Goal: Information Seeking & Learning: Learn about a topic

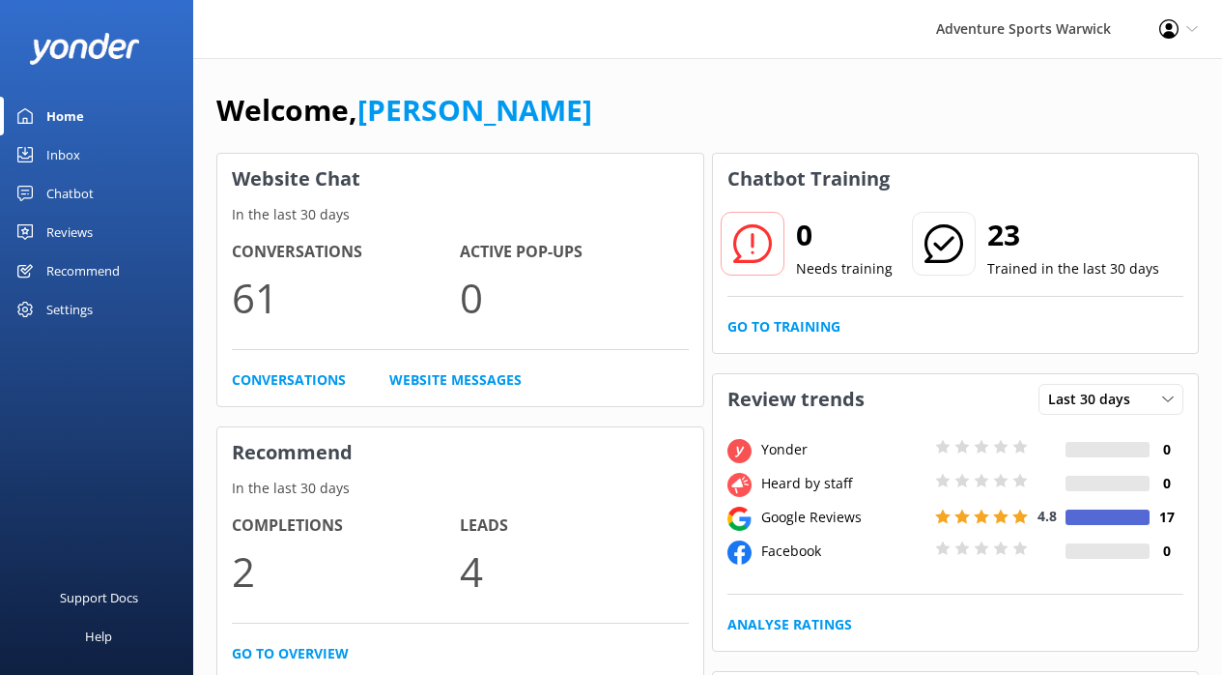
click at [60, 144] on div "Inbox" at bounding box center [63, 154] width 34 height 39
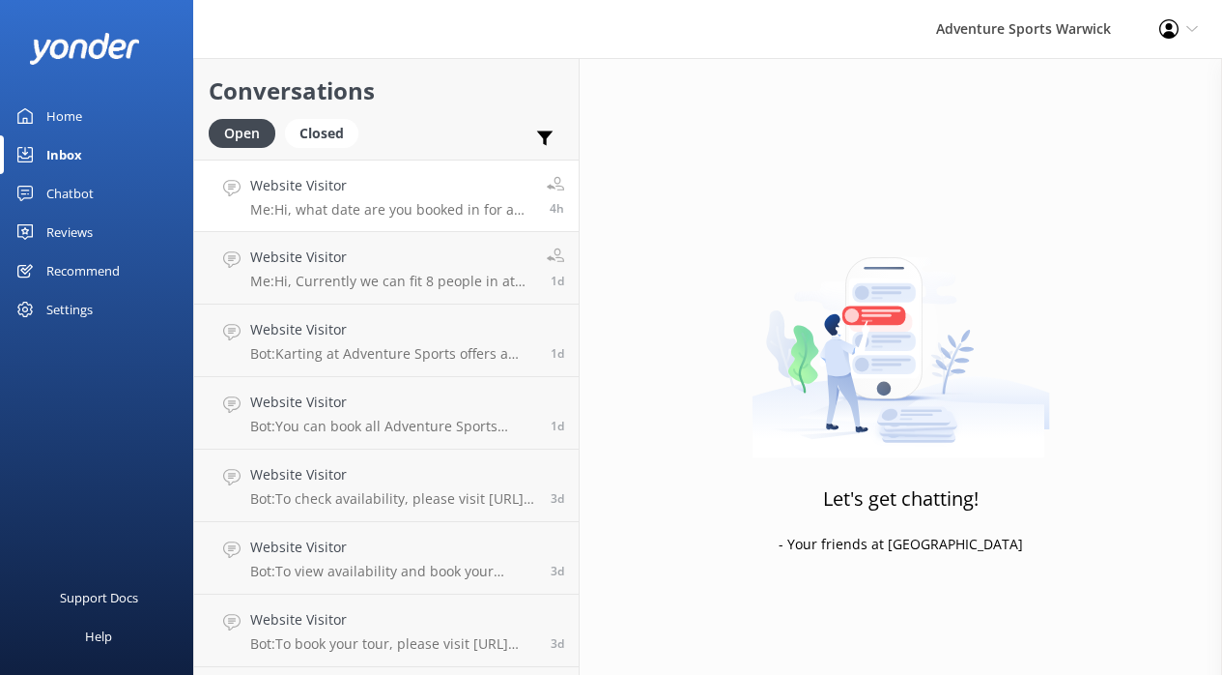
click at [366, 207] on p "Me: Hi, what date are you booked in for and under which organiser name?" at bounding box center [391, 209] width 282 height 17
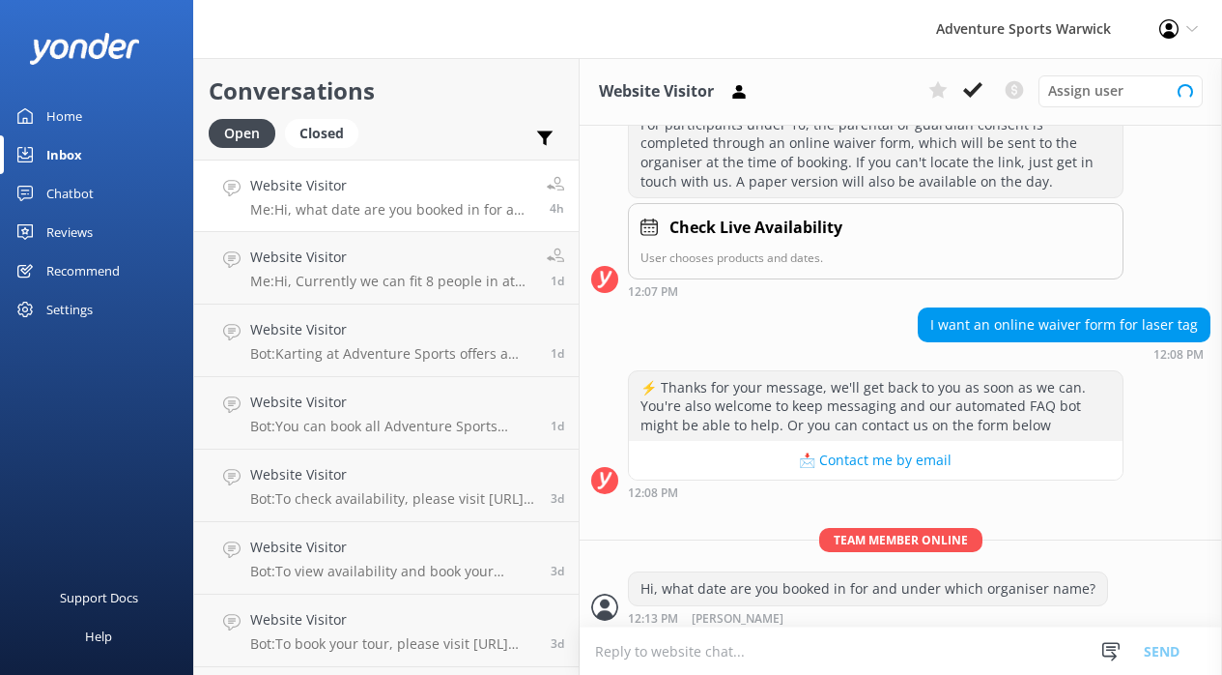
scroll to position [330, 0]
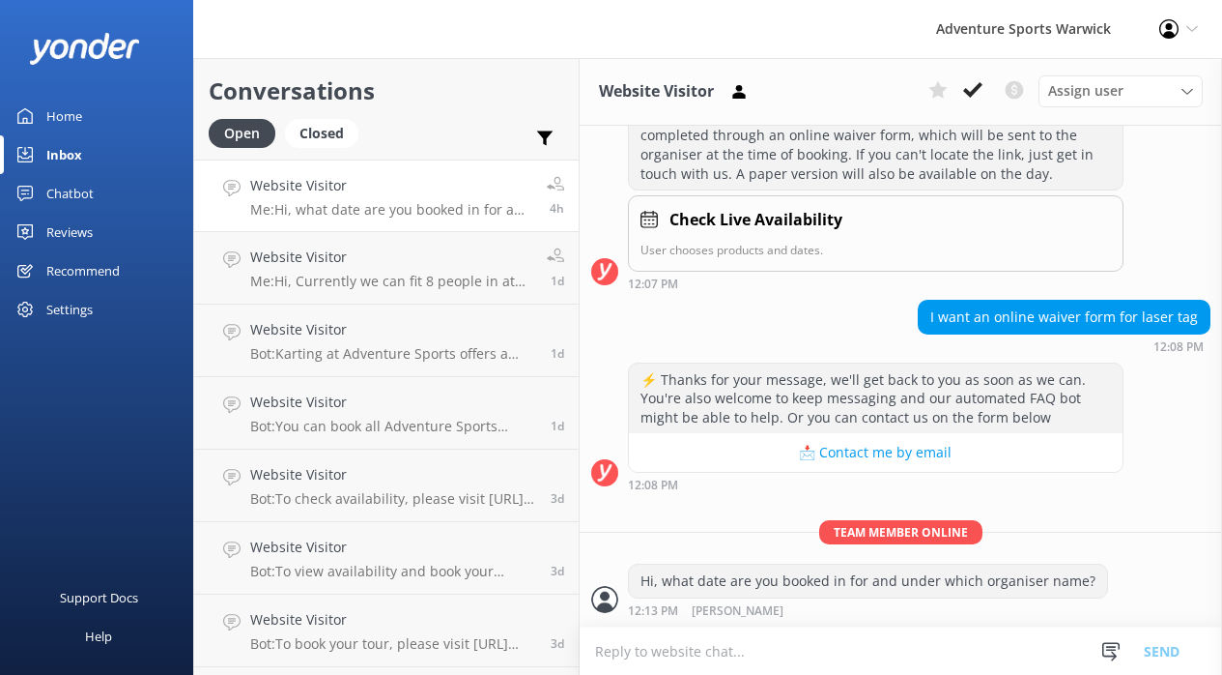
click at [64, 229] on div "Reviews" at bounding box center [69, 232] width 46 height 39
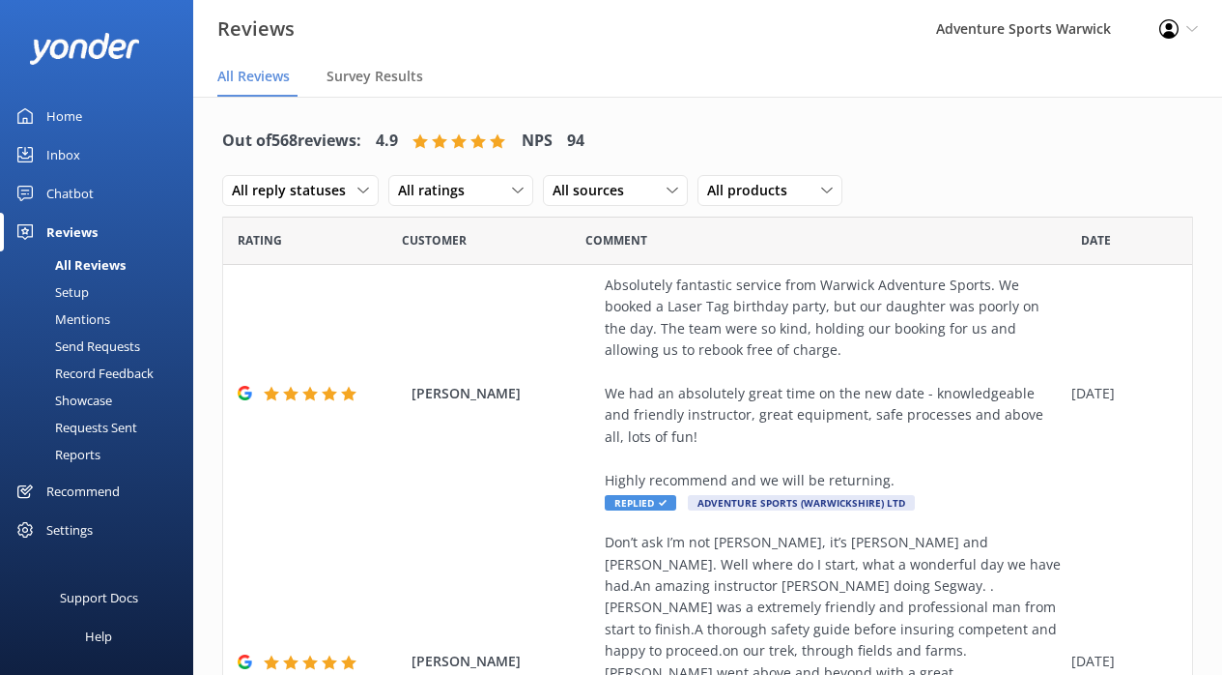
click at [71, 315] on div "Mentions" at bounding box center [61, 318] width 99 height 27
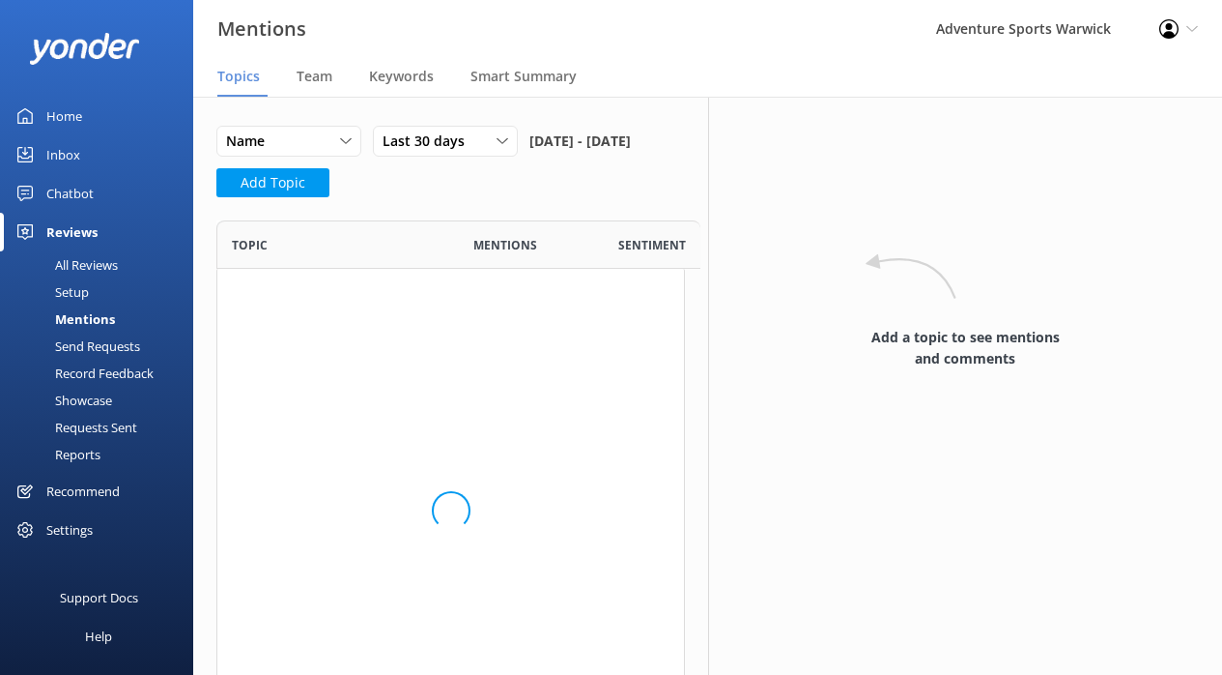
scroll to position [281, 468]
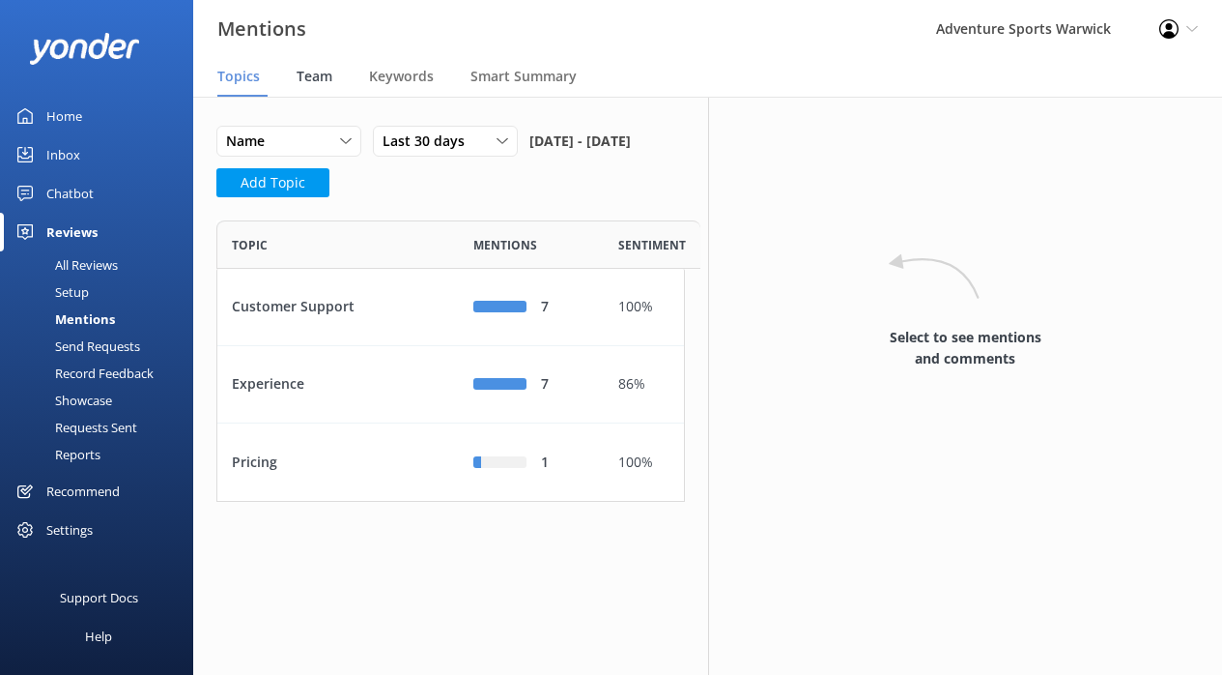
click at [320, 79] on span "Team" at bounding box center [315, 76] width 36 height 19
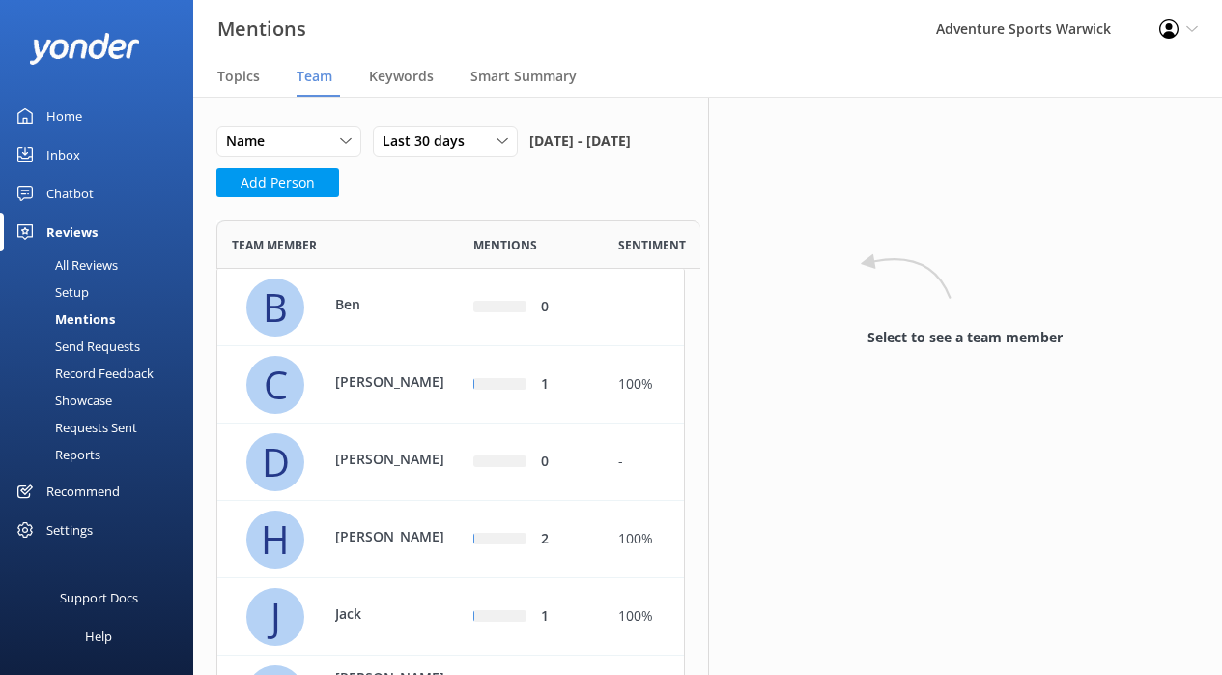
scroll to position [1132, 468]
click at [354, 315] on p "Ben" at bounding box center [398, 304] width 126 height 21
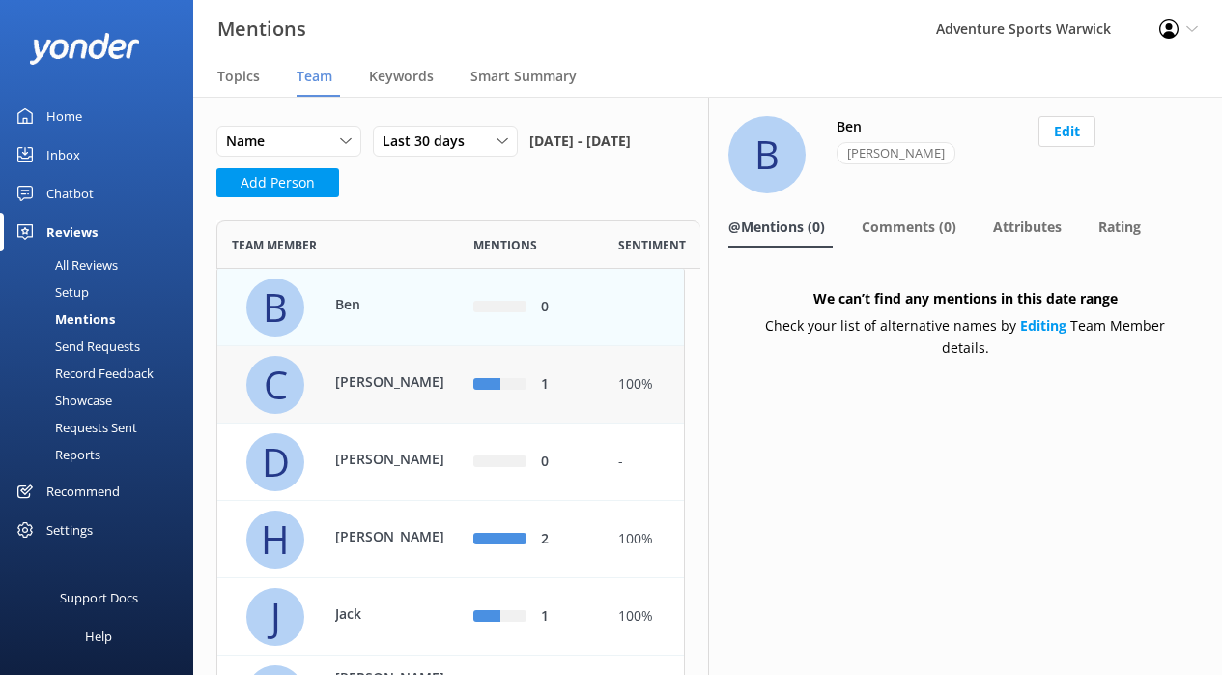
click at [368, 397] on div "[PERSON_NAME]" at bounding box center [388, 384] width 145 height 26
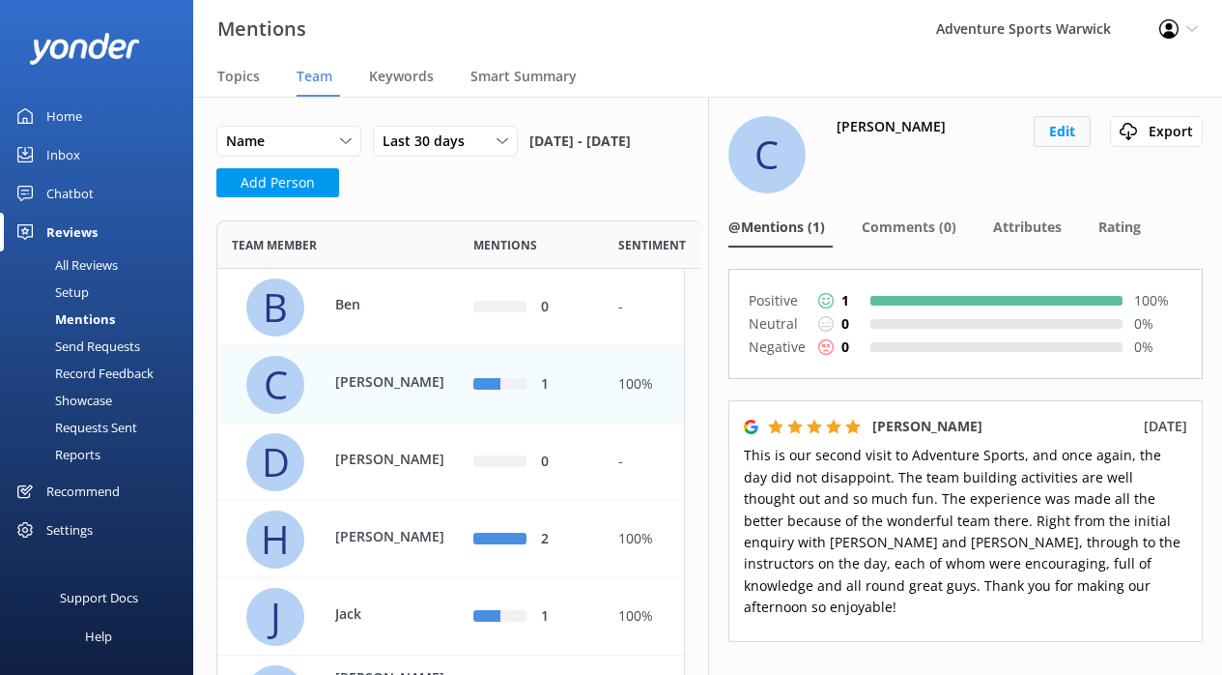
click at [854, 138] on button "Edit" at bounding box center [1062, 131] width 57 height 31
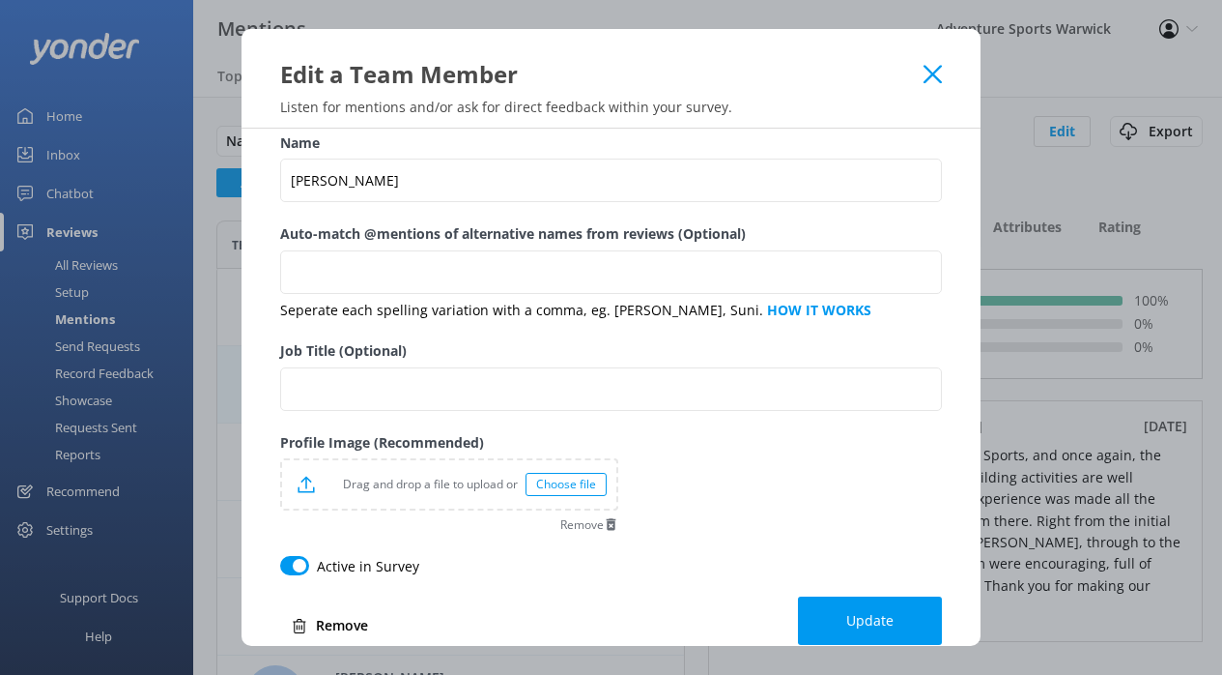
scroll to position [53, 0]
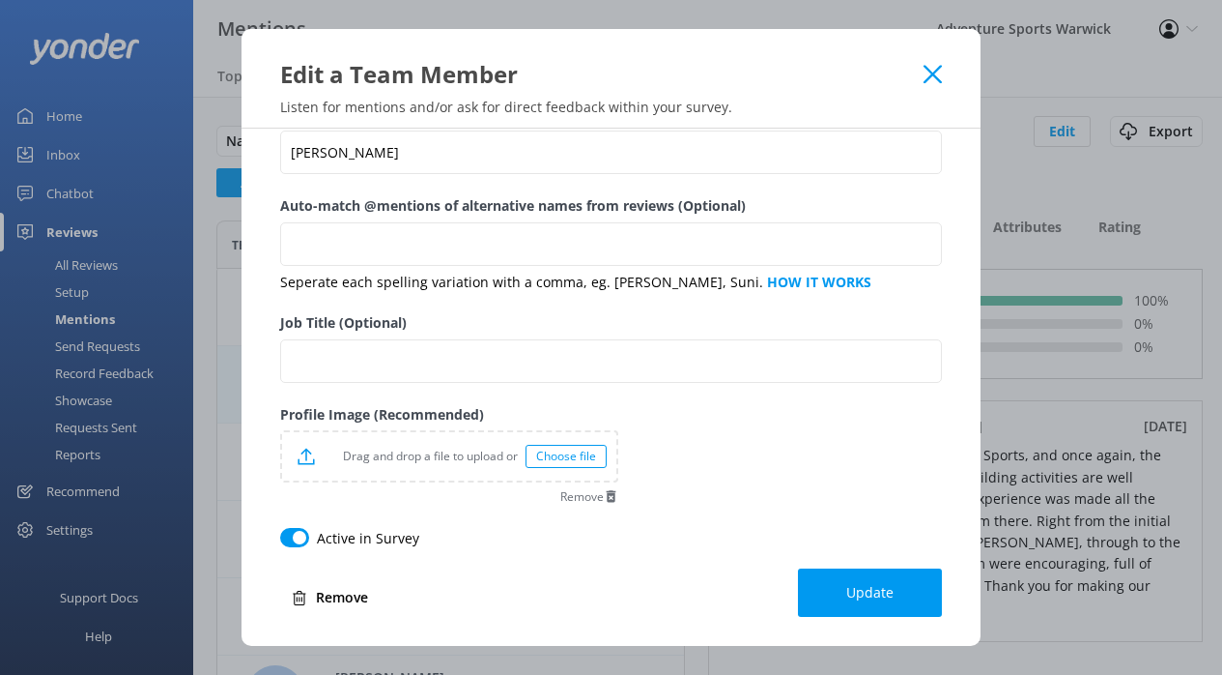
click at [854, 86] on div "Edit a Team Member" at bounding box center [611, 59] width 739 height 61
click at [854, 84] on div "Edit a Team Member" at bounding box center [611, 59] width 739 height 61
click at [854, 67] on icon at bounding box center [933, 74] width 18 height 19
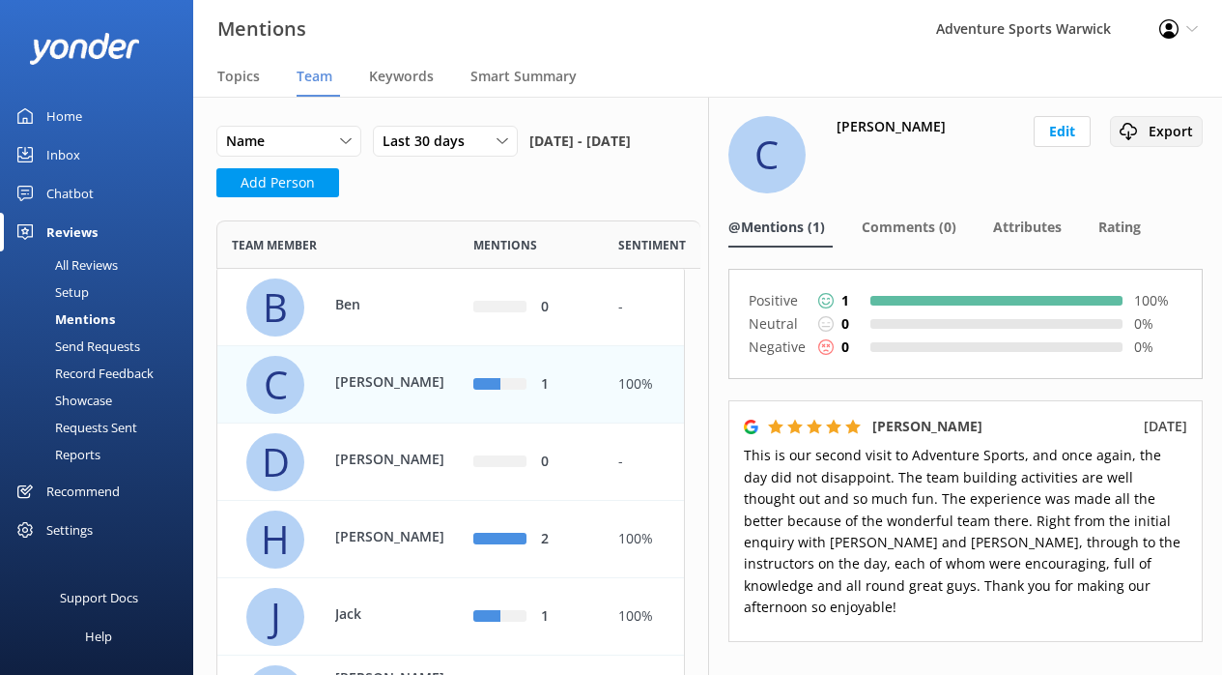
click at [854, 132] on div "Export" at bounding box center [1156, 131] width 83 height 21
click at [854, 228] on span "Rating" at bounding box center [1120, 226] width 43 height 19
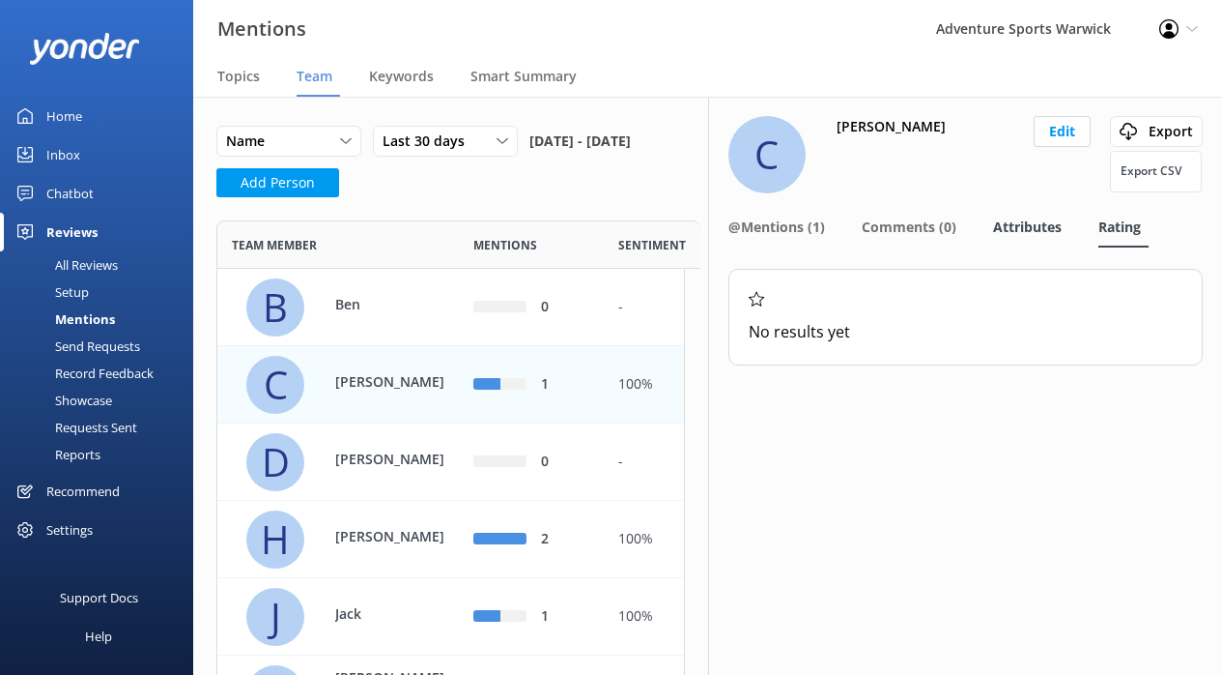
click at [854, 229] on span "Attributes" at bounding box center [1027, 226] width 69 height 19
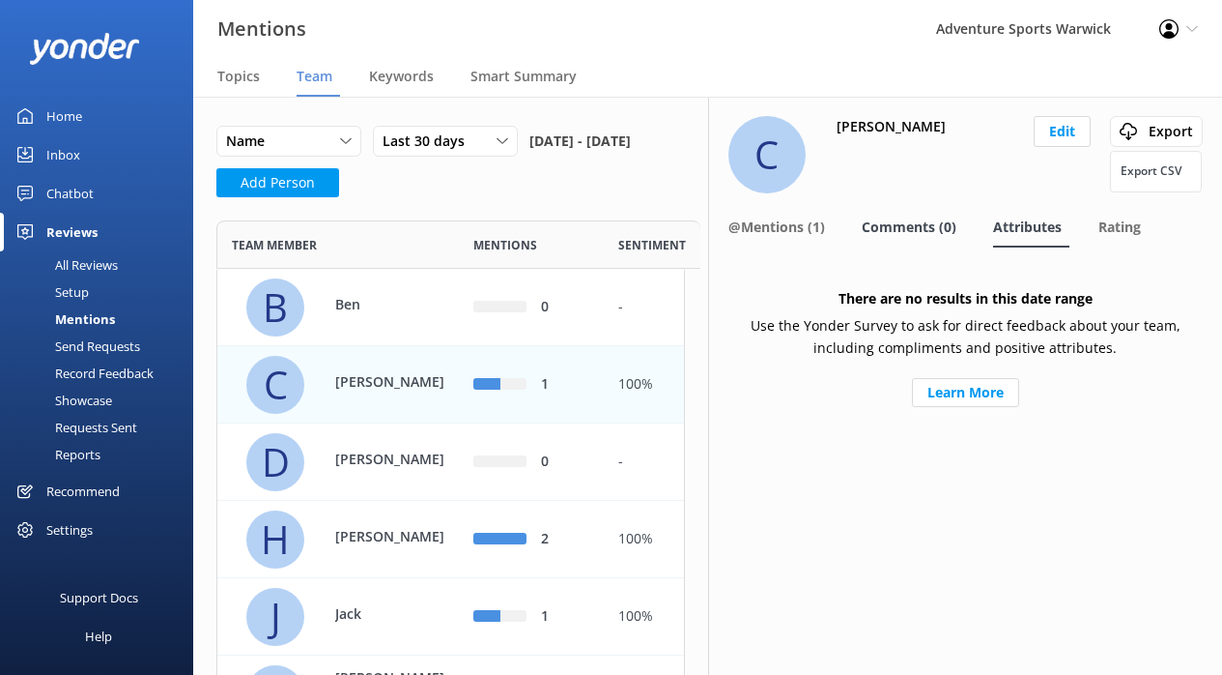
click at [854, 229] on span "Comments (0)" at bounding box center [909, 226] width 95 height 19
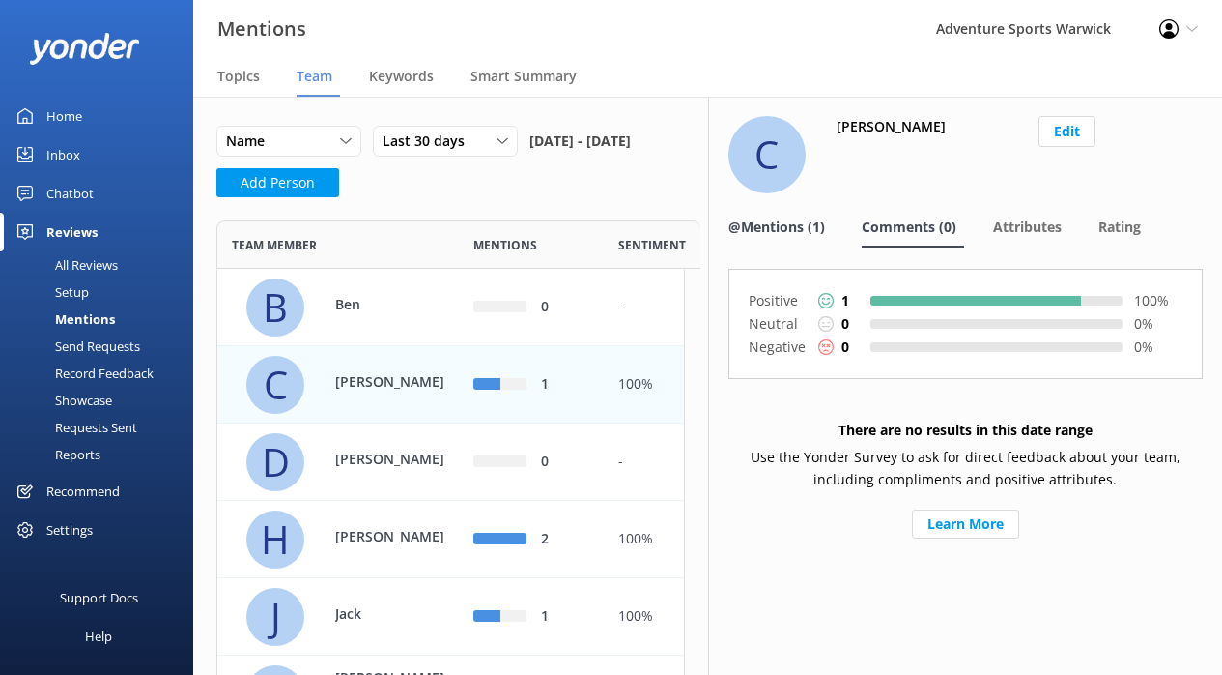
click at [781, 226] on span "@Mentions (1)" at bounding box center [777, 226] width 97 height 19
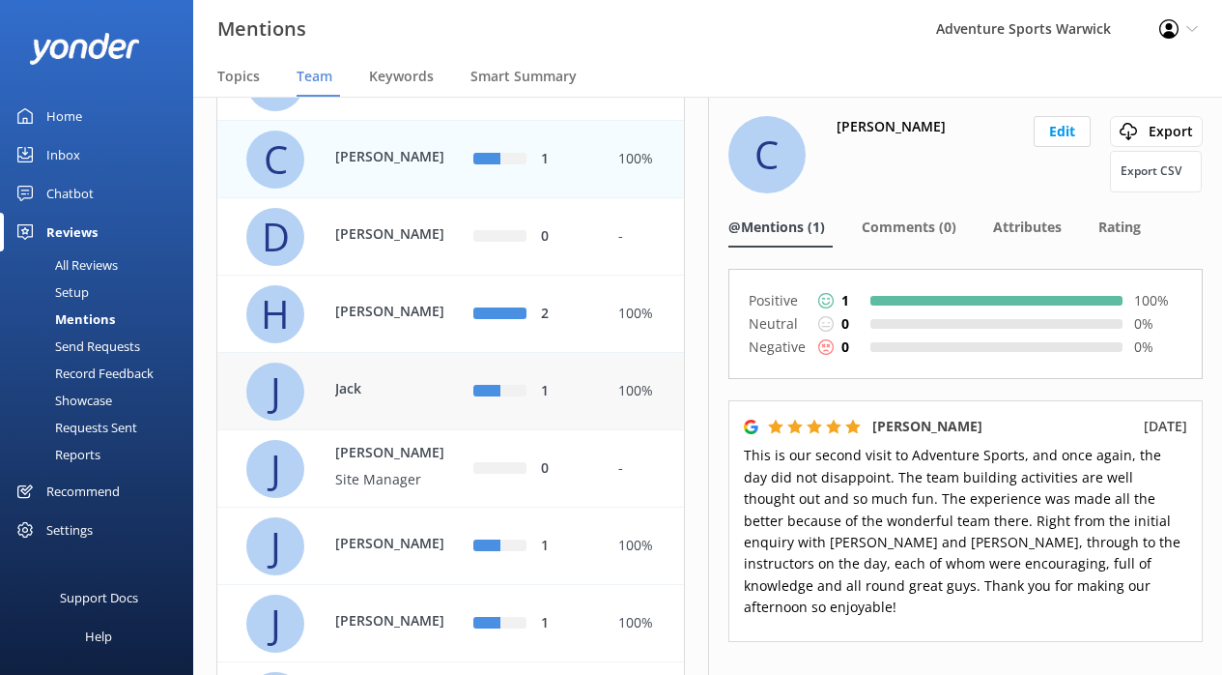
scroll to position [266, 0]
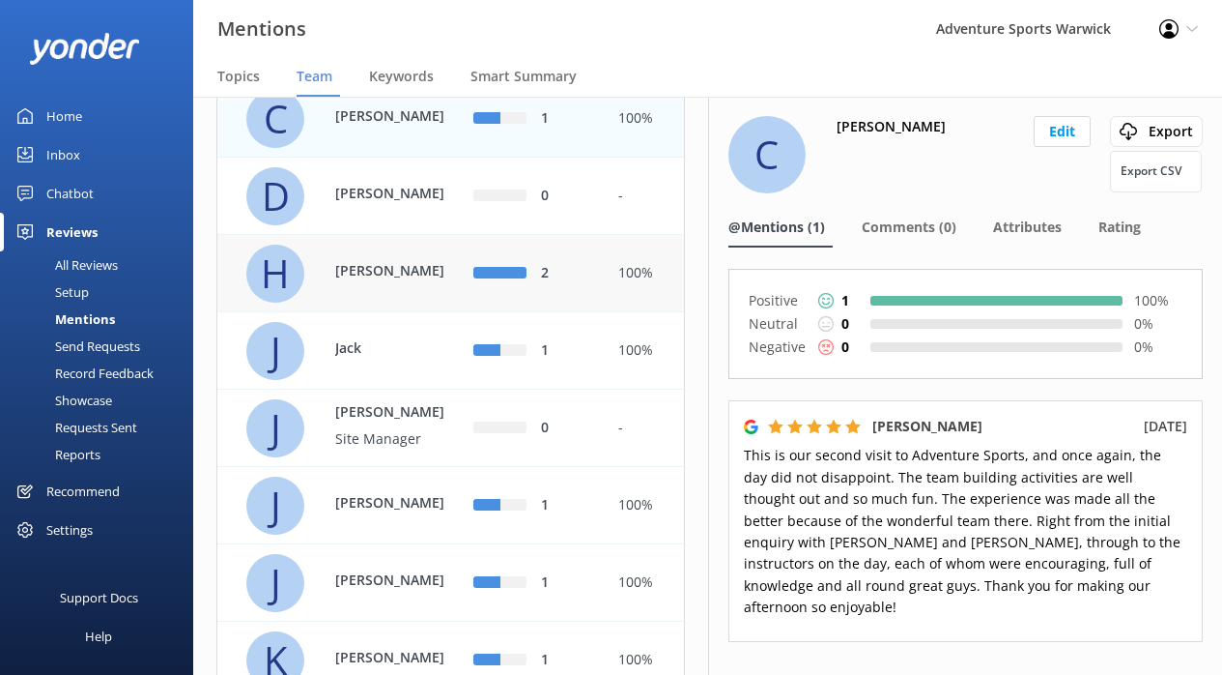
click at [353, 286] on div "[PERSON_NAME]" at bounding box center [388, 273] width 145 height 26
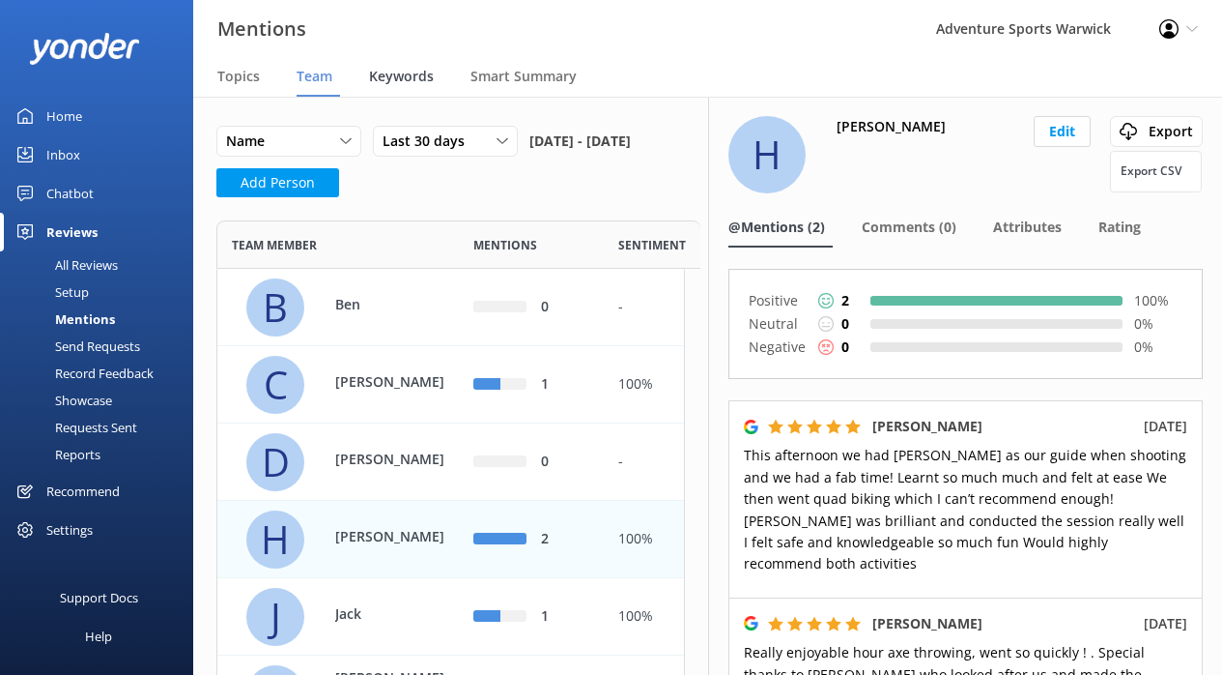
click at [405, 79] on span "Keywords" at bounding box center [401, 76] width 65 height 19
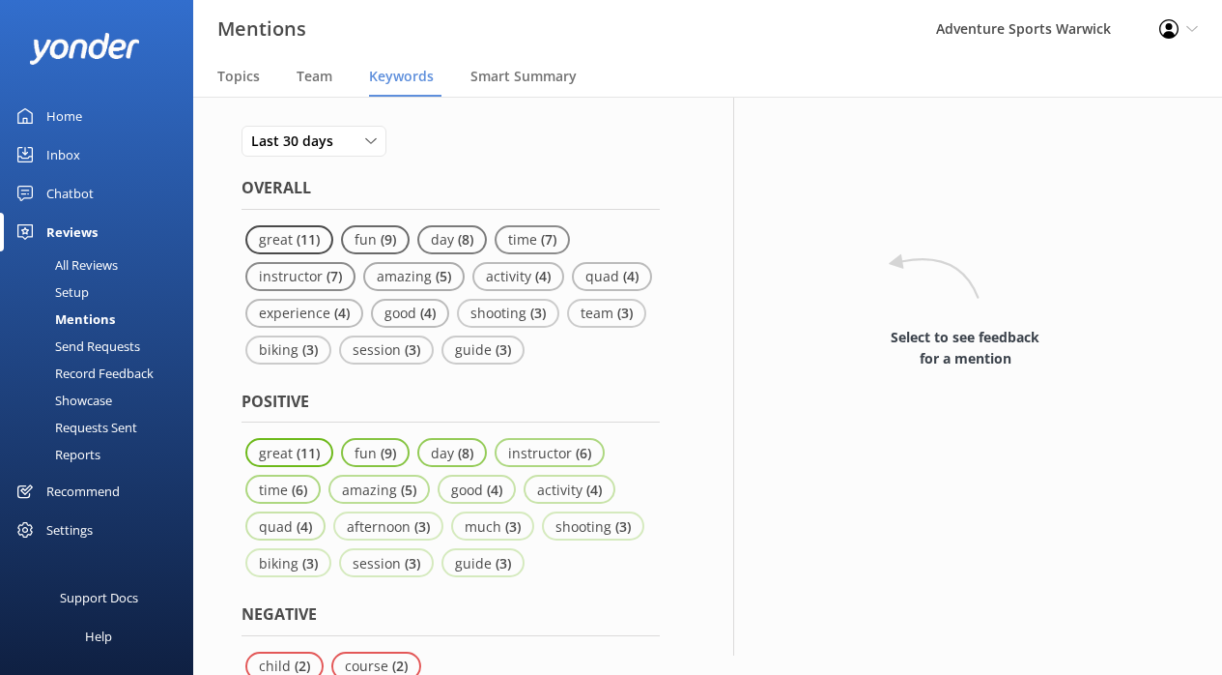
scroll to position [10, 0]
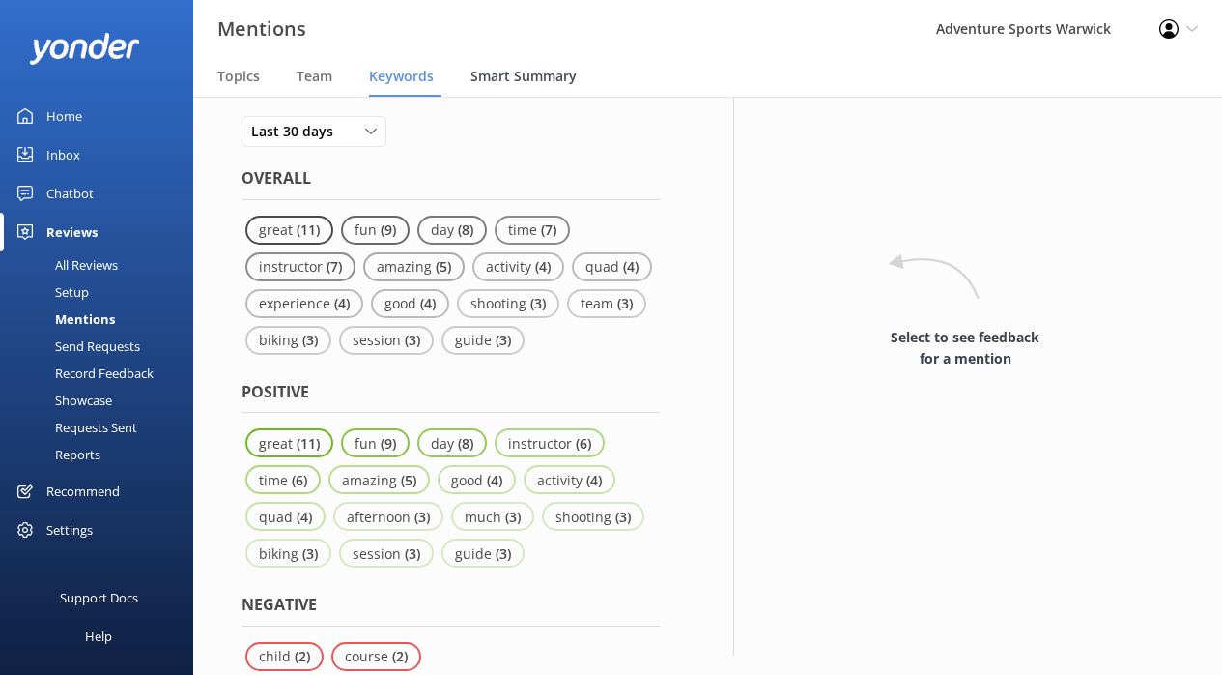
click at [513, 86] on div "Smart Summary" at bounding box center [528, 77] width 114 height 39
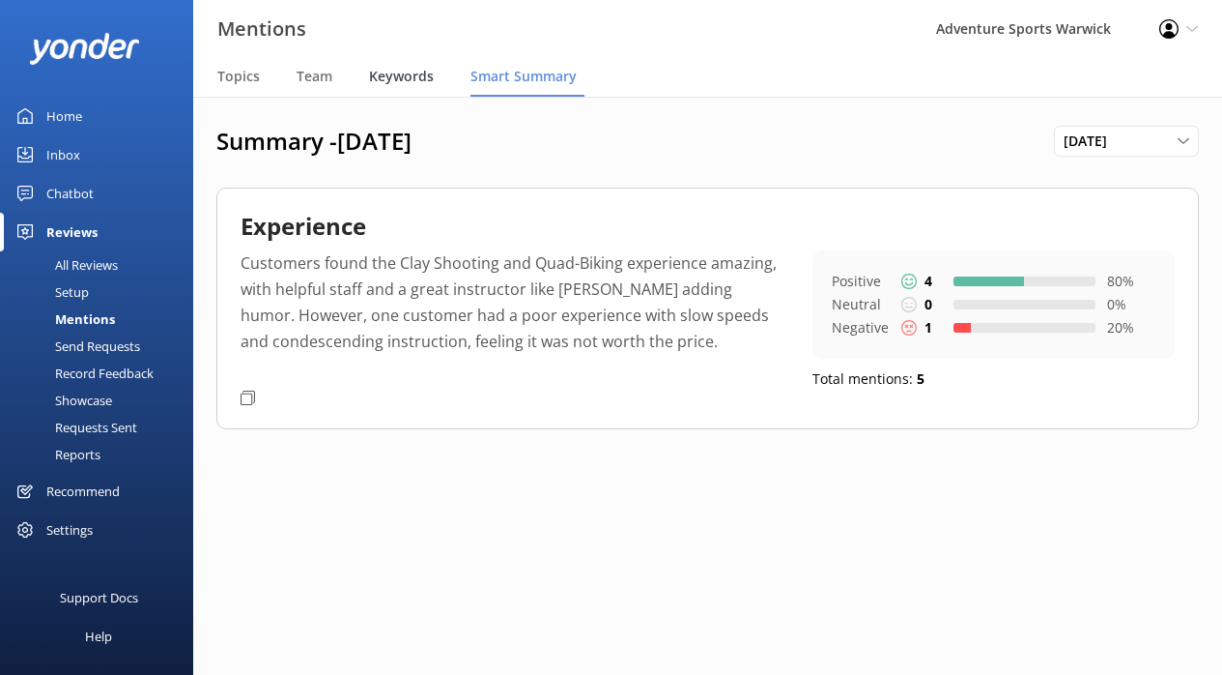
click at [432, 79] on div "Keywords" at bounding box center [405, 77] width 72 height 39
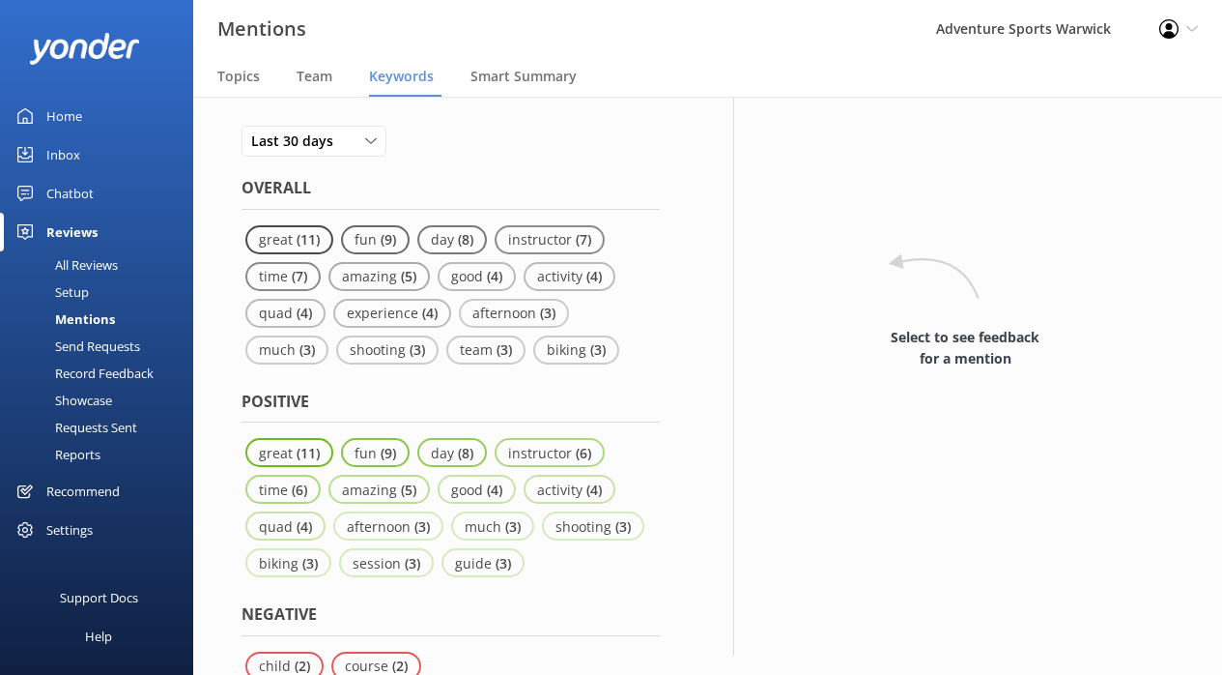
scroll to position [10, 0]
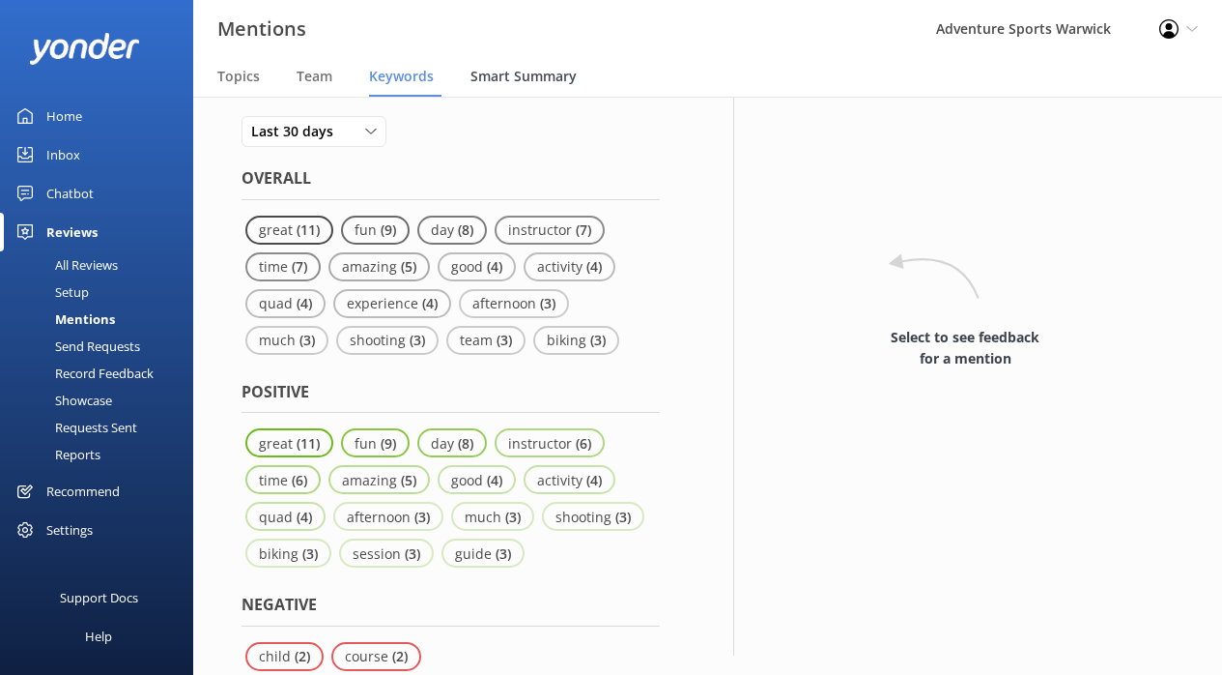
click at [513, 74] on span "Smart Summary" at bounding box center [524, 76] width 106 height 19
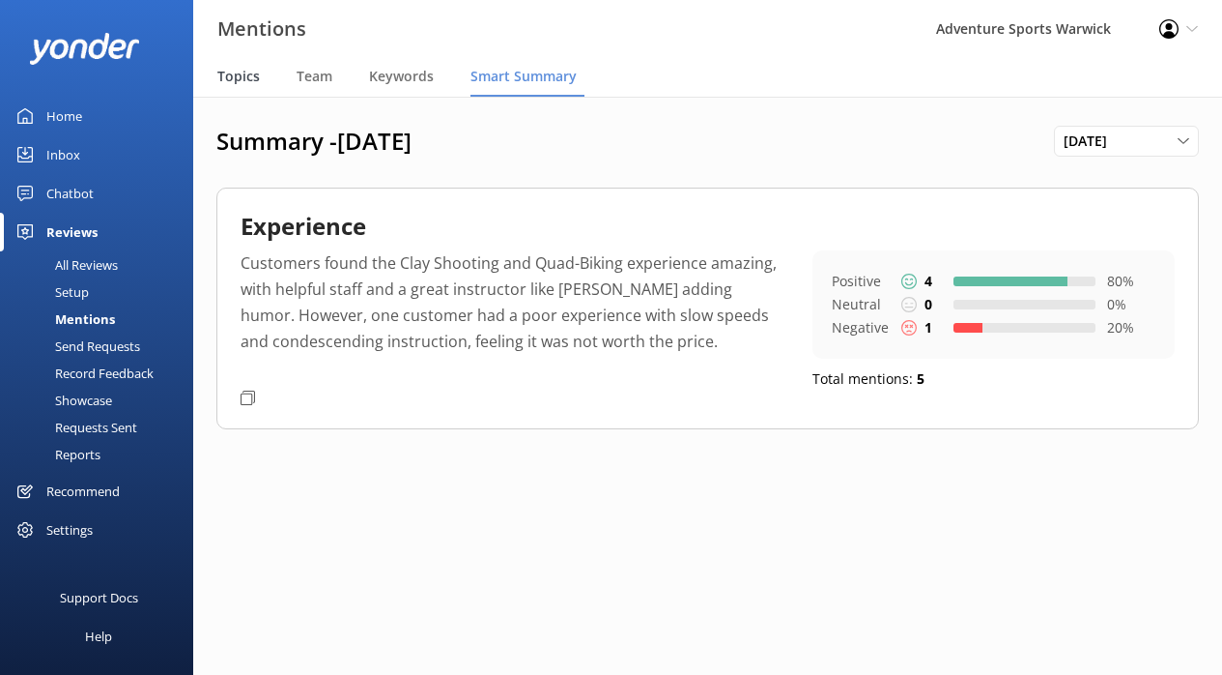
click at [240, 82] on span "Topics" at bounding box center [238, 76] width 43 height 19
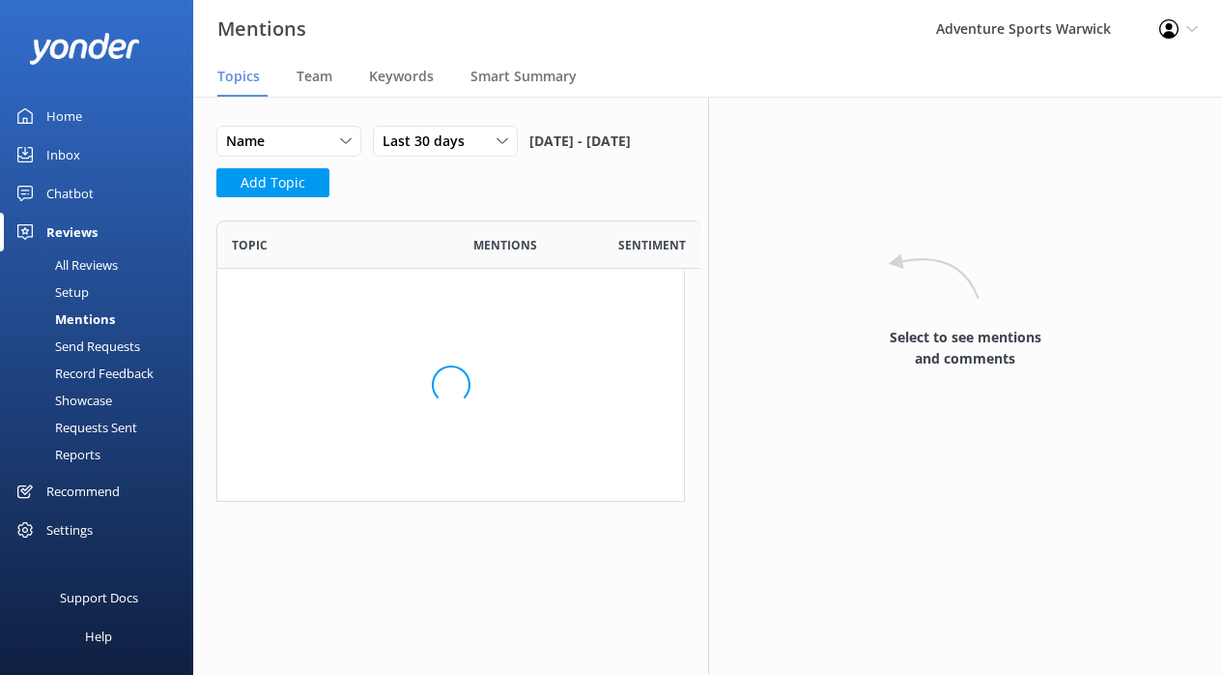
scroll to position [281, 468]
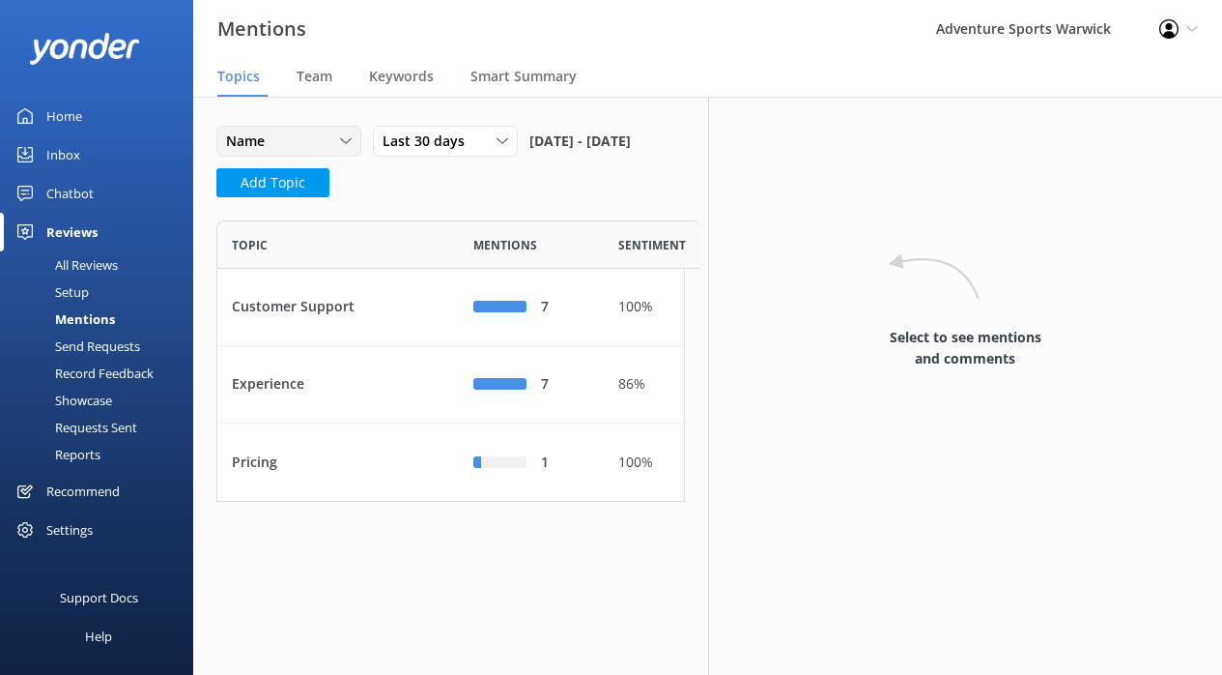
click at [325, 141] on div "Name" at bounding box center [288, 140] width 135 height 21
click at [334, 108] on div "Name Name Highest mentions Last 30 days Last 7 days Last 30 days Last 90 days L…" at bounding box center [450, 328] width 515 height 463
click at [445, 209] on div "Name Name Highest mentions Last 30 days Last 7 days Last 30 days Last 90 days L…" at bounding box center [450, 167] width 469 height 83
